Goal: Information Seeking & Learning: Learn about a topic

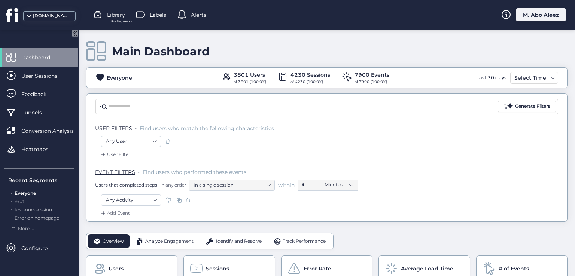
click at [43, 14] on div "[DOMAIN_NAME]" at bounding box center [51, 15] width 37 height 7
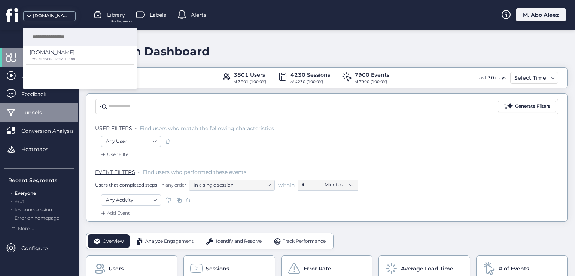
click at [54, 119] on div "Funnels" at bounding box center [39, 112] width 78 height 18
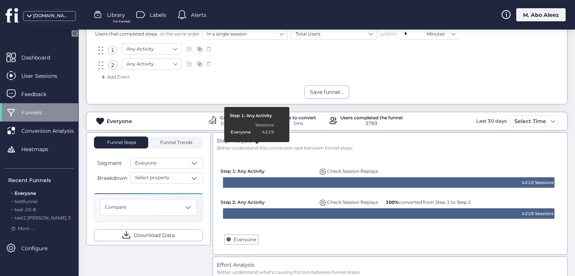
scroll to position [14, 0]
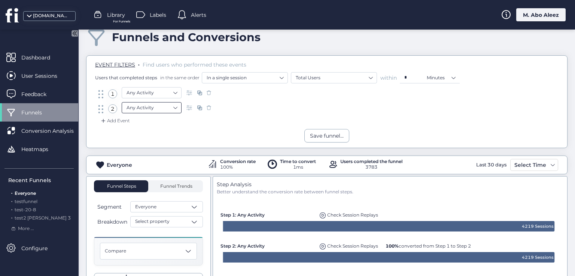
click at [162, 106] on nz-select-item "Any Activity" at bounding box center [151, 107] width 50 height 11
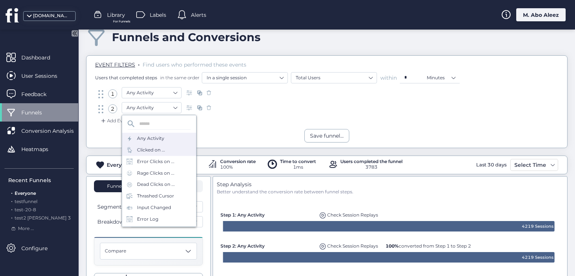
click at [159, 153] on div "Clicked on ..." at bounding box center [159, 150] width 74 height 12
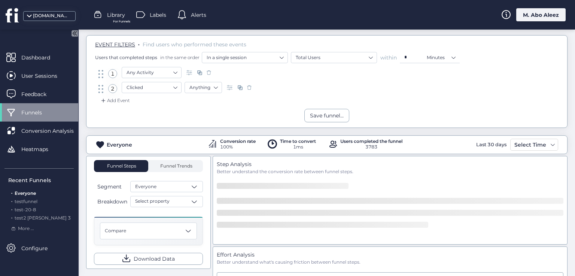
scroll to position [52, 0]
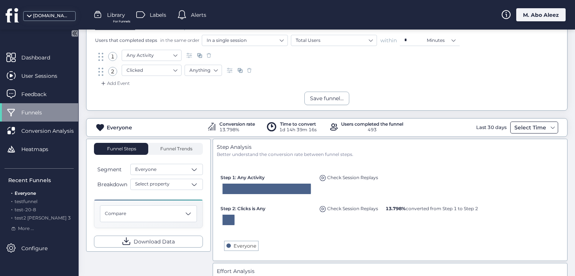
click at [534, 123] on div "Select Time" at bounding box center [530, 127] width 36 height 9
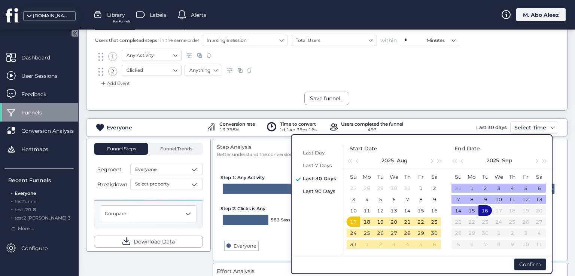
click at [326, 188] on span "Last 90 Days" at bounding box center [319, 191] width 33 height 6
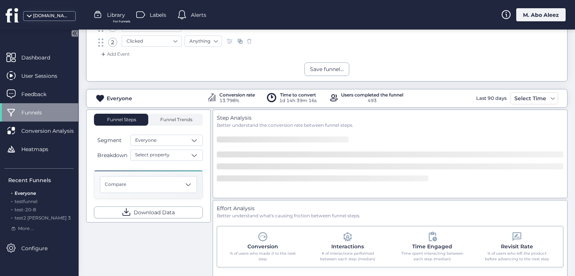
scroll to position [126, 0]
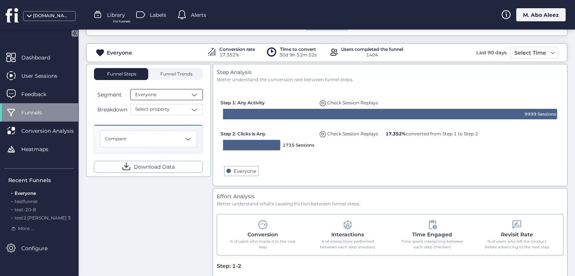
click at [178, 92] on div "Everyone" at bounding box center [166, 94] width 73 height 11
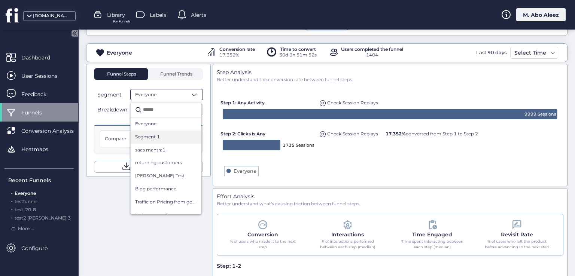
click at [174, 140] on div "Segment 1" at bounding box center [166, 137] width 70 height 13
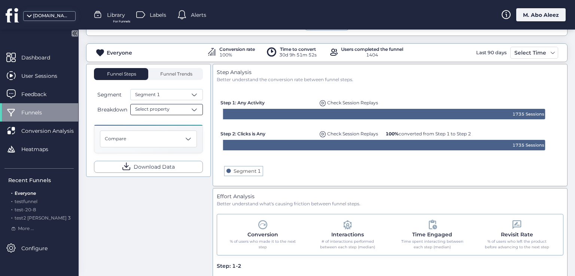
click at [173, 106] on div "Select property" at bounding box center [166, 109] width 73 height 11
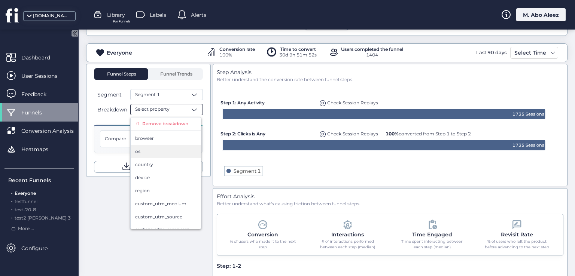
click at [160, 151] on div "os" at bounding box center [165, 151] width 61 height 7
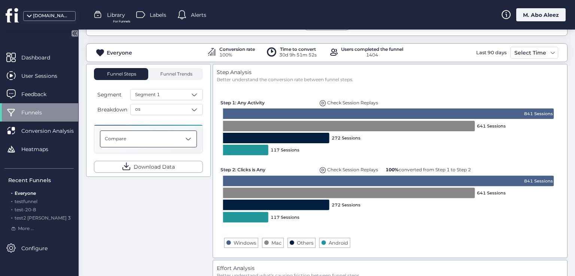
click at [180, 140] on div "Compare" at bounding box center [148, 139] width 97 height 17
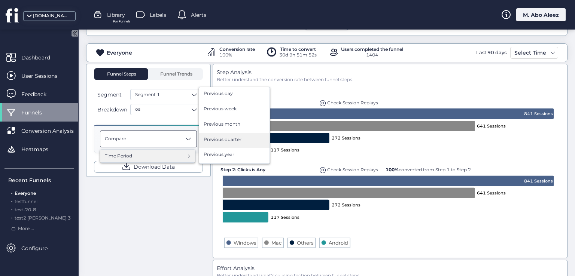
click at [217, 136] on span "Previous quarter" at bounding box center [222, 139] width 38 height 7
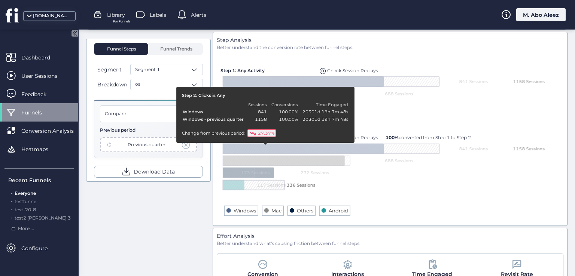
scroll to position [164, 0]
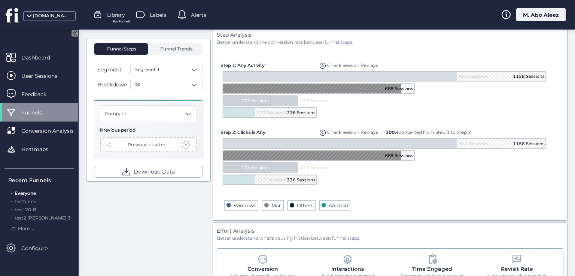
click at [271, 206] on text "Mac" at bounding box center [276, 206] width 10 height 6
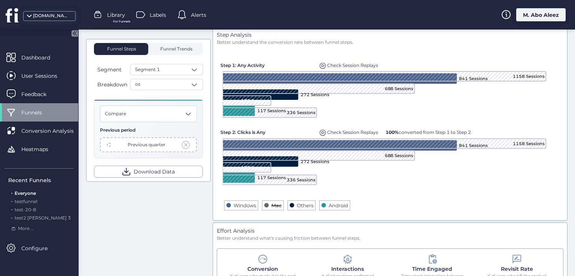
click at [271, 203] on text "Mac" at bounding box center [276, 206] width 10 height 6
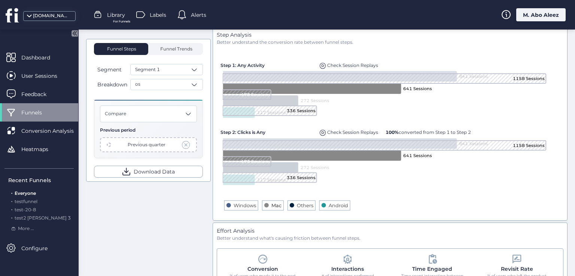
click at [271, 204] on text "Mac" at bounding box center [276, 206] width 10 height 6
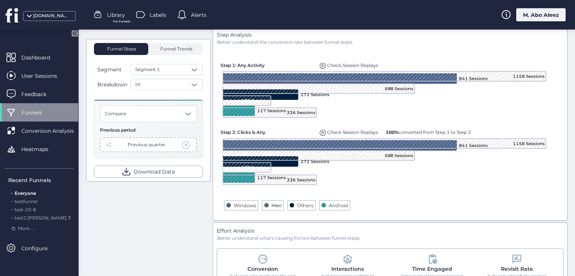
click at [271, 204] on text "Mac" at bounding box center [276, 206] width 10 height 6
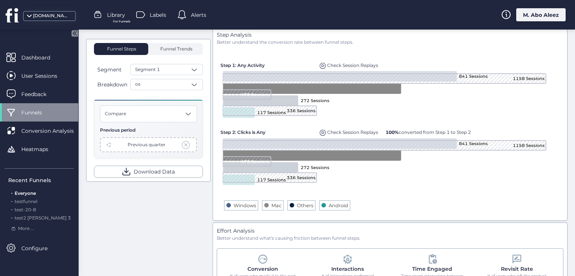
click at [271, 204] on text "Mac" at bounding box center [276, 206] width 10 height 6
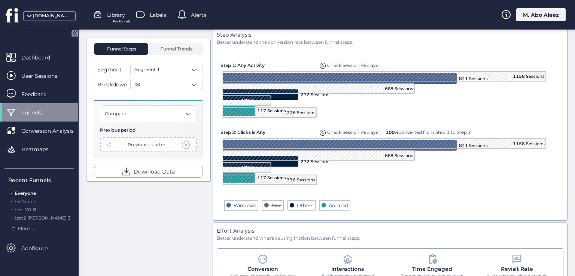
click at [271, 204] on text "Mac" at bounding box center [276, 206] width 10 height 6
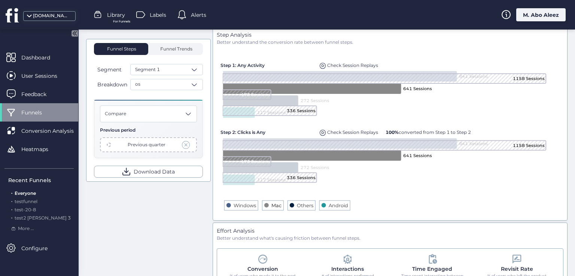
click at [271, 204] on text "Mac" at bounding box center [276, 206] width 10 height 6
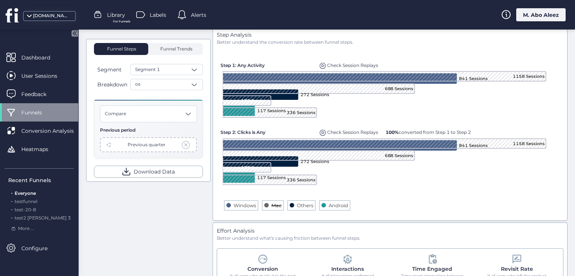
click at [274, 203] on text "Mac" at bounding box center [276, 206] width 10 height 6
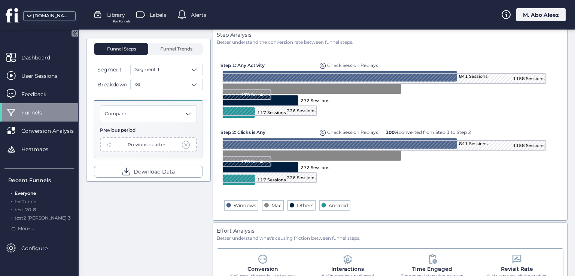
click at [188, 143] on span at bounding box center [186, 145] width 8 height 8
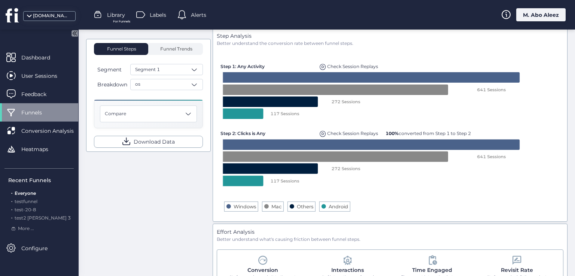
scroll to position [164, 0]
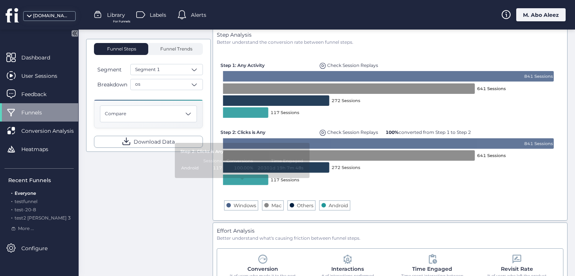
click at [271, 204] on text "Mac" at bounding box center [276, 206] width 10 height 6
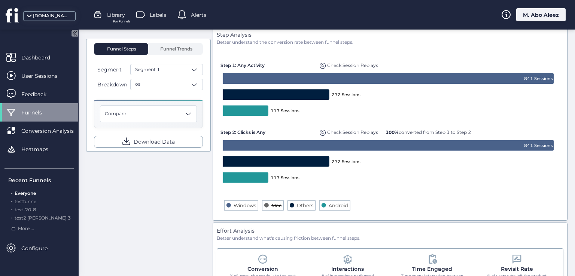
click at [271, 206] on text "Mac" at bounding box center [276, 206] width 10 height 6
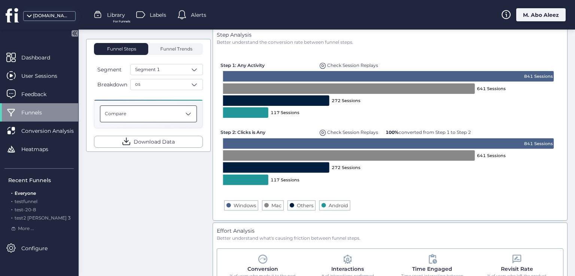
click at [169, 110] on div "Compare" at bounding box center [148, 113] width 97 height 17
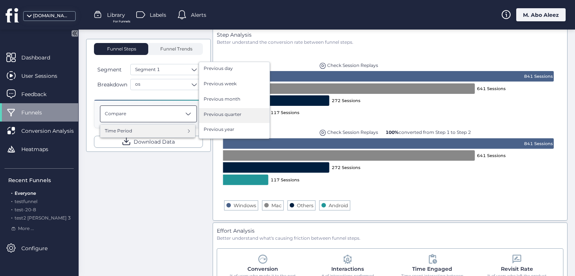
click at [215, 116] on span "Previous quarter" at bounding box center [222, 114] width 38 height 7
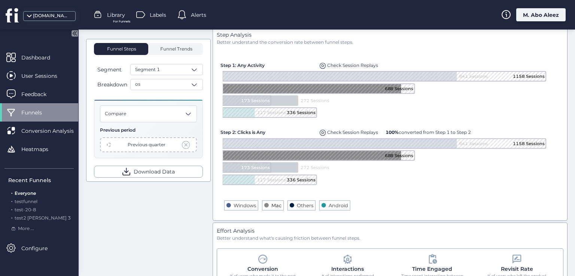
click at [271, 204] on text "Mac" at bounding box center [276, 206] width 10 height 6
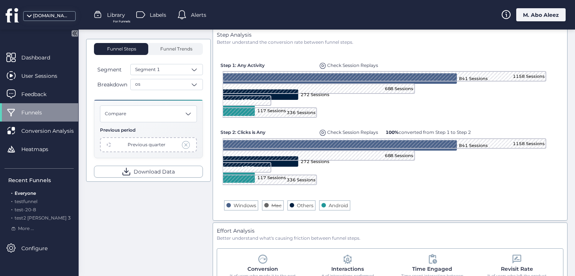
click at [267, 205] on rect at bounding box center [389, 131] width 342 height 171
click at [271, 204] on text "Mac" at bounding box center [276, 206] width 10 height 6
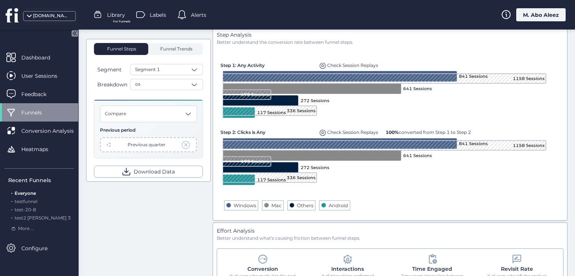
click at [190, 144] on div "Previous quarter" at bounding box center [148, 144] width 97 height 15
click at [187, 143] on span at bounding box center [186, 145] width 8 height 8
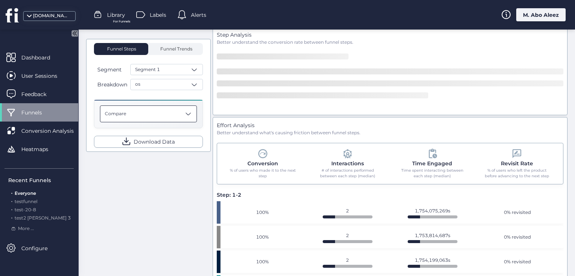
click at [184, 113] on span at bounding box center [187, 113] width 7 height 7
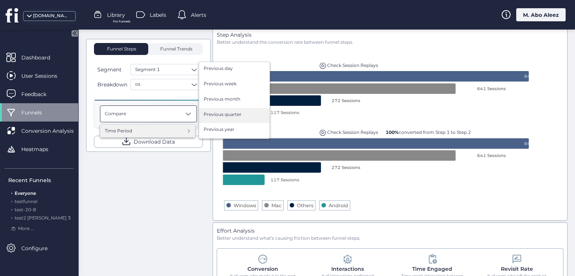
click at [217, 117] on div "Previous quarter" at bounding box center [233, 115] width 61 height 9
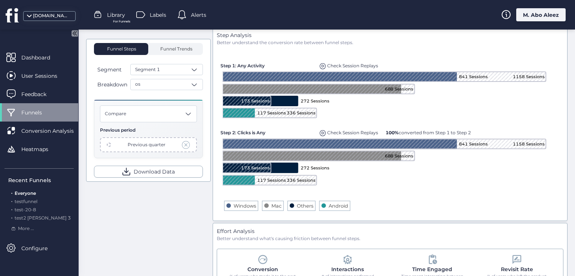
scroll to position [164, 0]
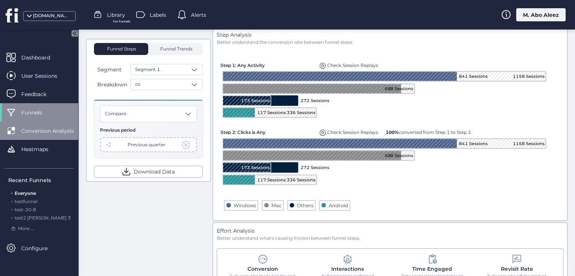
click at [33, 128] on span "Conversion Analysis" at bounding box center [53, 131] width 64 height 8
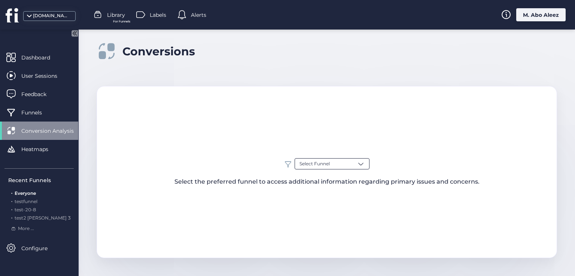
click at [319, 162] on span "Select Funnel" at bounding box center [314, 163] width 30 height 7
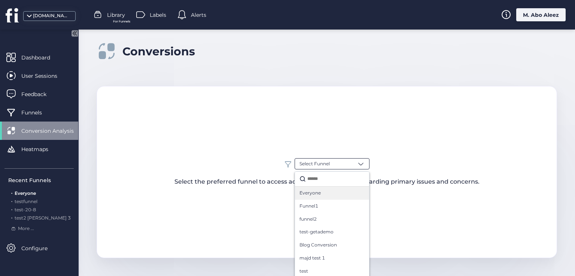
click at [306, 196] on span "Everyone" at bounding box center [309, 193] width 21 height 7
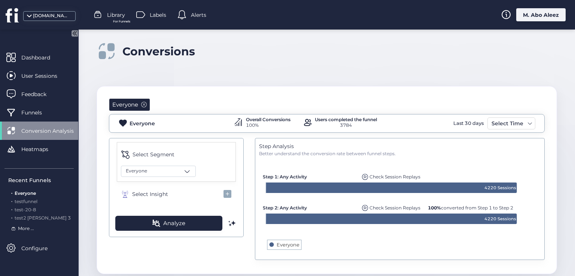
click at [27, 231] on span "More ..." at bounding box center [26, 228] width 16 height 7
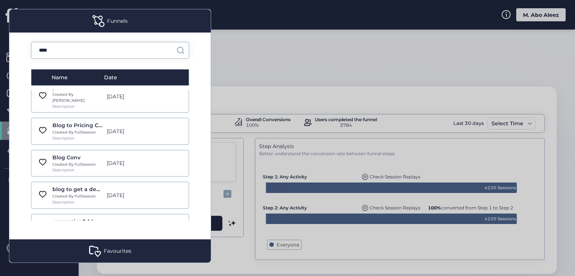
scroll to position [86, 0]
type input "****"
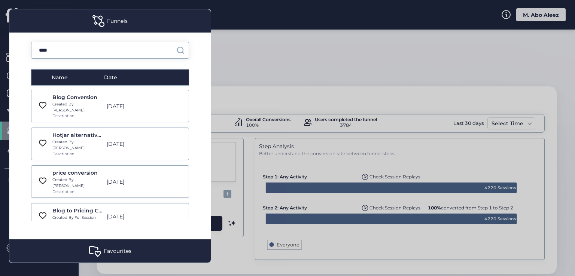
click at [237, 83] on div at bounding box center [287, 138] width 575 height 276
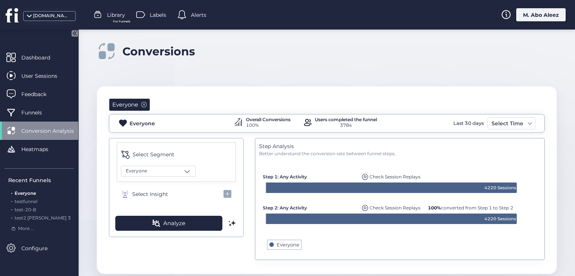
scroll to position [15, 0]
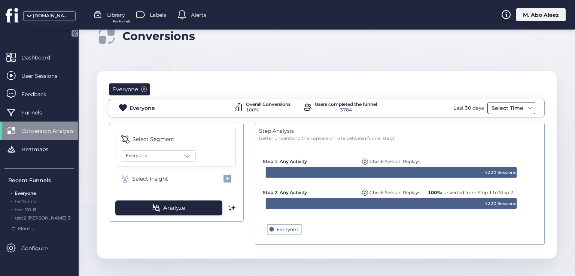
click at [520, 105] on div "Select Time" at bounding box center [511, 108] width 48 height 12
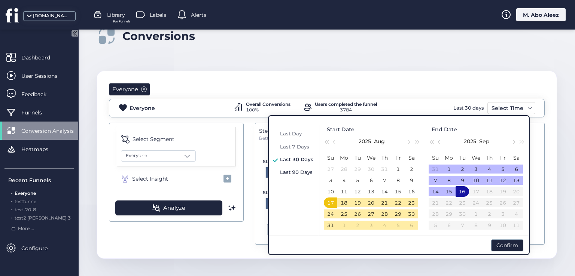
click at [308, 171] on span "Last 90 Days" at bounding box center [296, 172] width 33 height 6
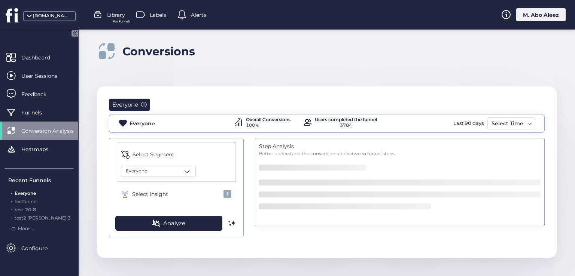
scroll to position [0, 0]
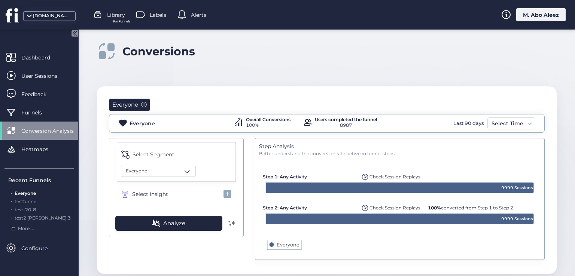
click at [232, 220] on span at bounding box center [231, 223] width 7 height 7
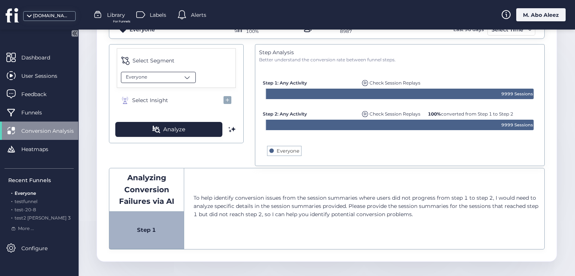
scroll to position [96, 0]
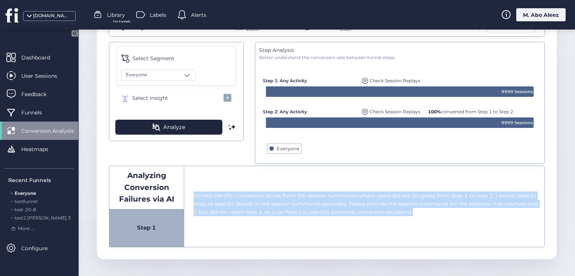
drag, startPoint x: 427, startPoint y: 212, endPoint x: 189, endPoint y: 195, distance: 238.9
click at [189, 195] on div "To help identify conversion issues from the session summaries where users did n…" at bounding box center [364, 206] width 360 height 80
click at [192, 183] on div "To help identify conversion issues from the session summaries where users did n…" at bounding box center [364, 206] width 360 height 80
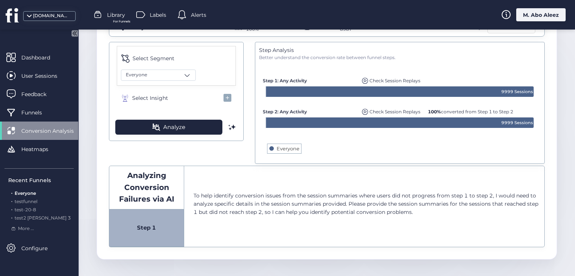
click at [525, 18] on div "M. Abo Aleez" at bounding box center [540, 14] width 49 height 13
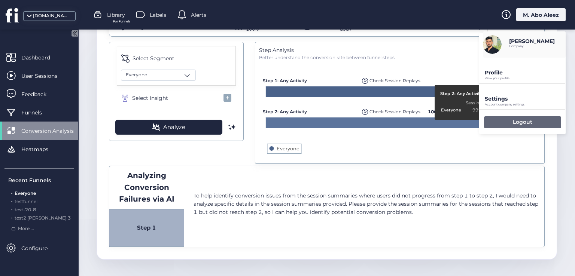
click at [504, 120] on div "Logout" at bounding box center [522, 122] width 77 height 12
